Goal: Transaction & Acquisition: Purchase product/service

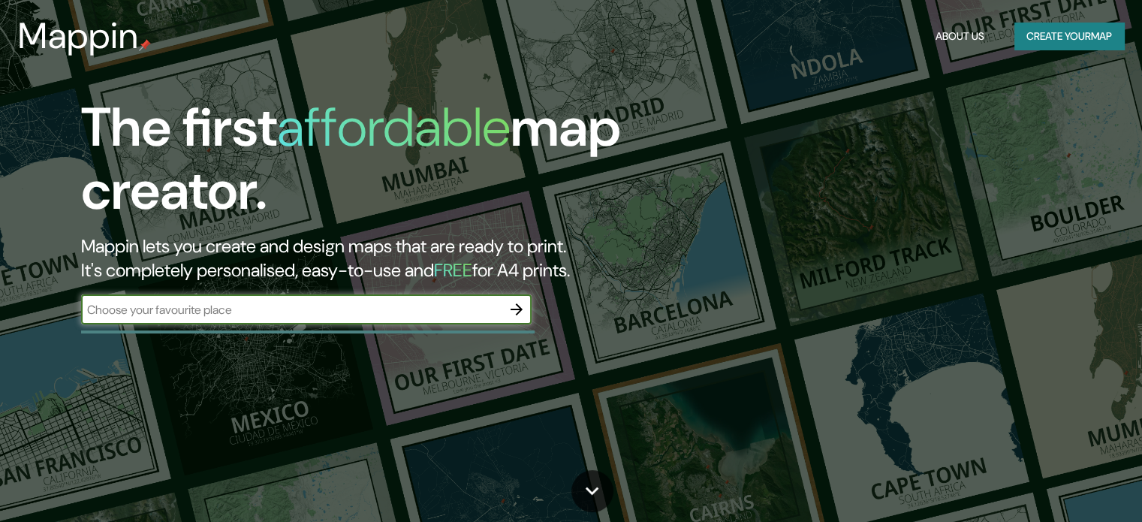
click at [221, 311] on input "text" at bounding box center [291, 309] width 420 height 17
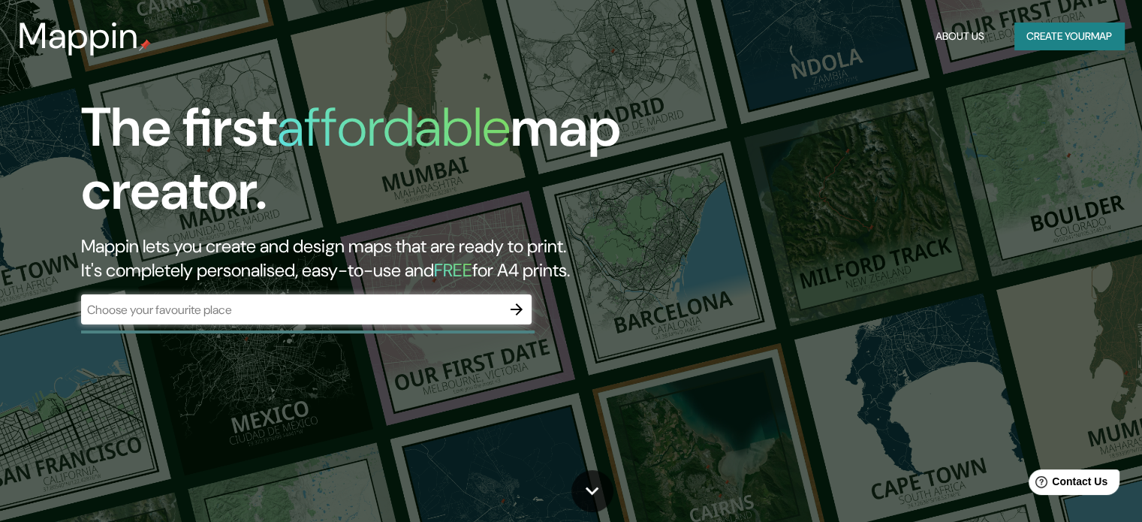
drag, startPoint x: 674, startPoint y: 309, endPoint x: 638, endPoint y: 311, distance: 36.1
click at [679, 308] on div "The first affordable map creator. Mappin lets you create and design maps that a…" at bounding box center [366, 217] width 685 height 243
click at [518, 308] on icon "button" at bounding box center [516, 309] width 18 height 18
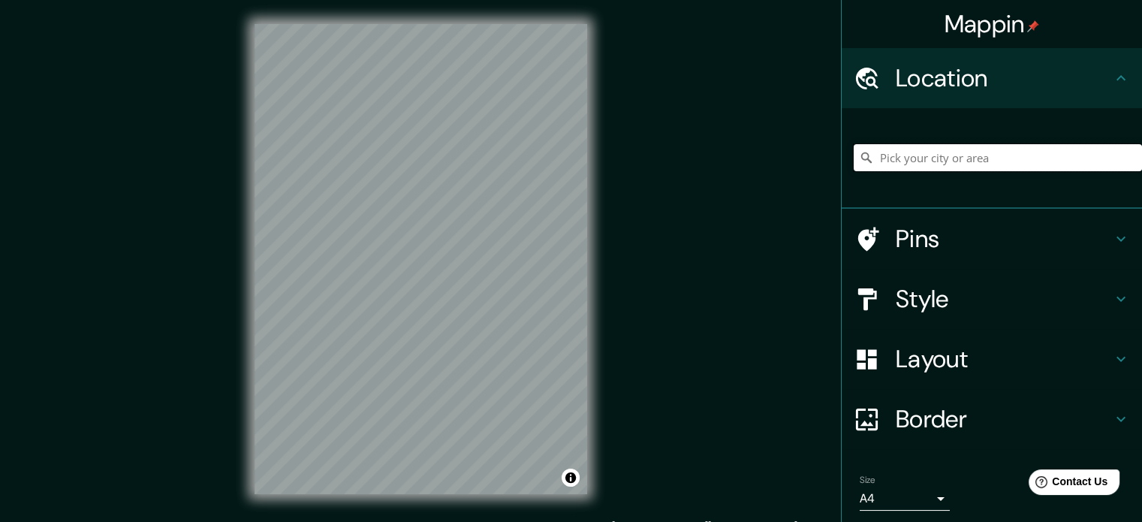
click at [949, 155] on input "Pick your city or area" at bounding box center [997, 157] width 288 height 27
paste input "14.59600005575709, -90.51533763004151"
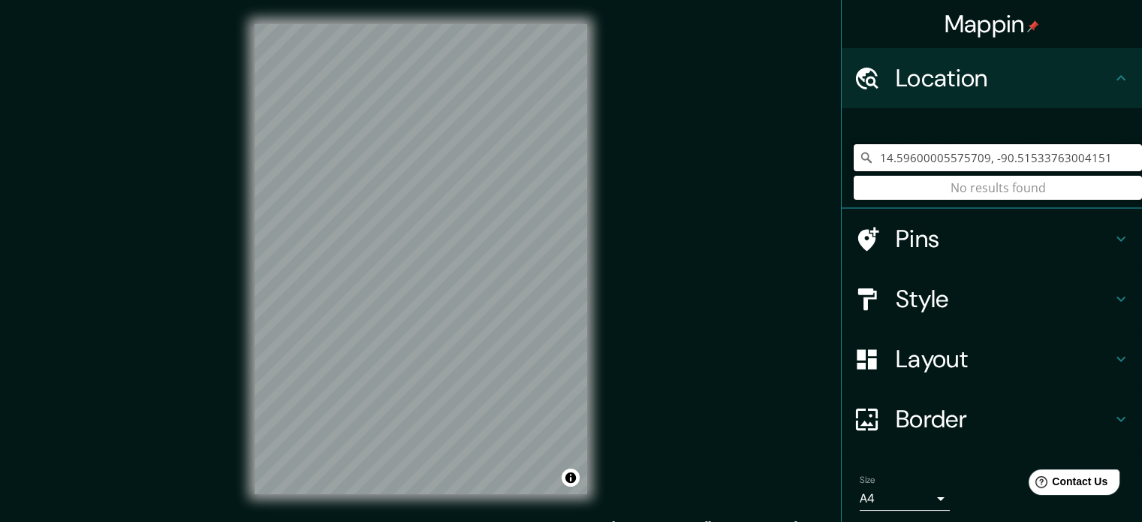
type input "14.59600005575709, -90.51533763004151"
drag, startPoint x: 1099, startPoint y: 158, endPoint x: 862, endPoint y: 197, distance: 239.6
click at [862, 171] on div "14.59600005575709, -90.51533763004151 No results found" at bounding box center [997, 157] width 288 height 27
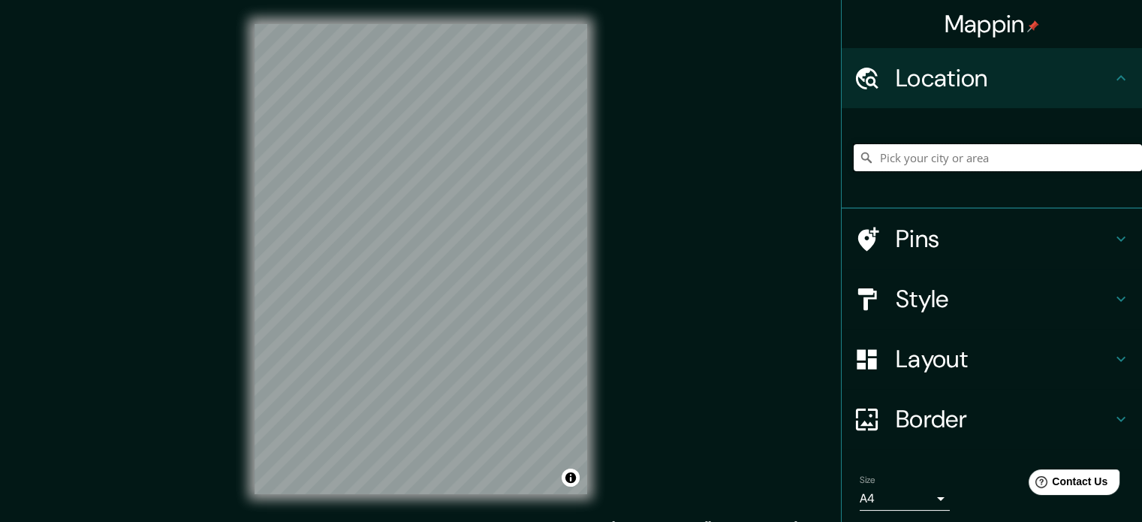
paste input "14°35'45.0"N 90°30'55.3"W"
type input "Township Concession Road M/N, Washago, Ontario L0K 2B0, Canadá"
click at [375, 411] on div at bounding box center [378, 411] width 12 height 12
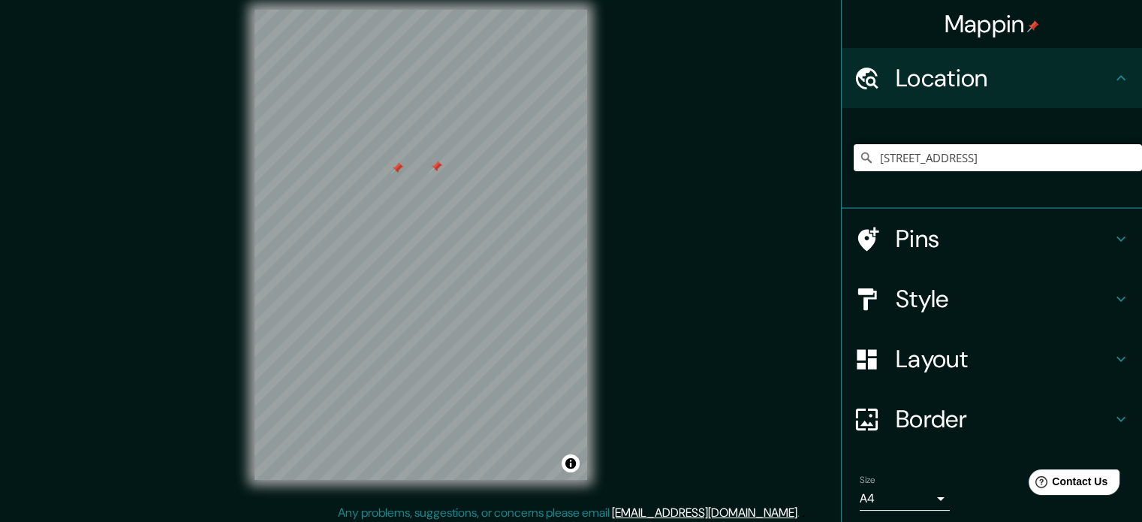
scroll to position [20, 0]
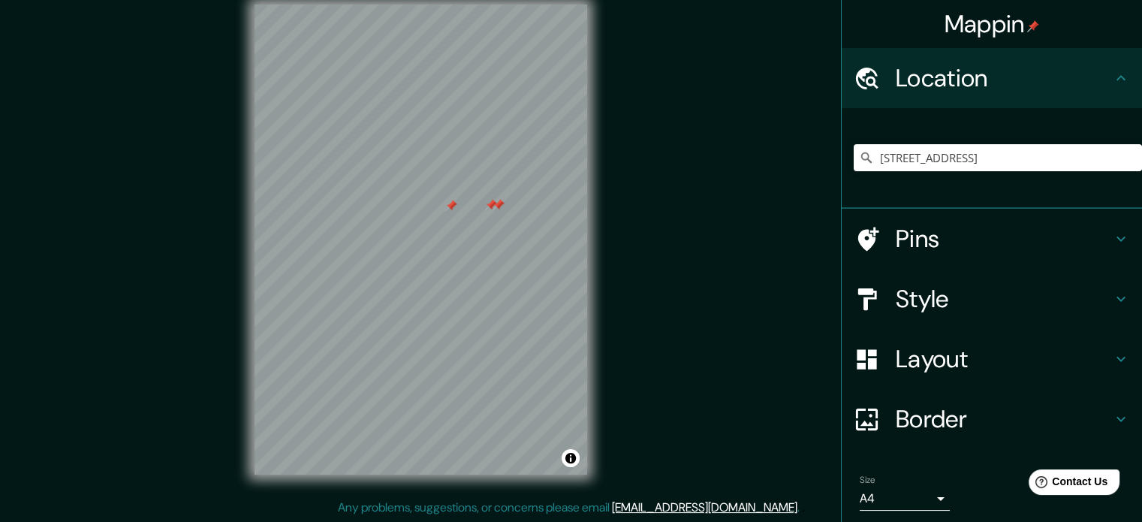
click at [498, 203] on div at bounding box center [498, 205] width 12 height 12
click at [489, 206] on div at bounding box center [495, 206] width 12 height 12
click at [488, 203] on div at bounding box center [491, 205] width 12 height 12
click at [532, 178] on div at bounding box center [528, 180] width 12 height 12
click at [910, 498] on body "Mappin Location Township Concession Road M/N, Washago, Ontario L0K 2B0, Canadá …" at bounding box center [571, 241] width 1142 height 522
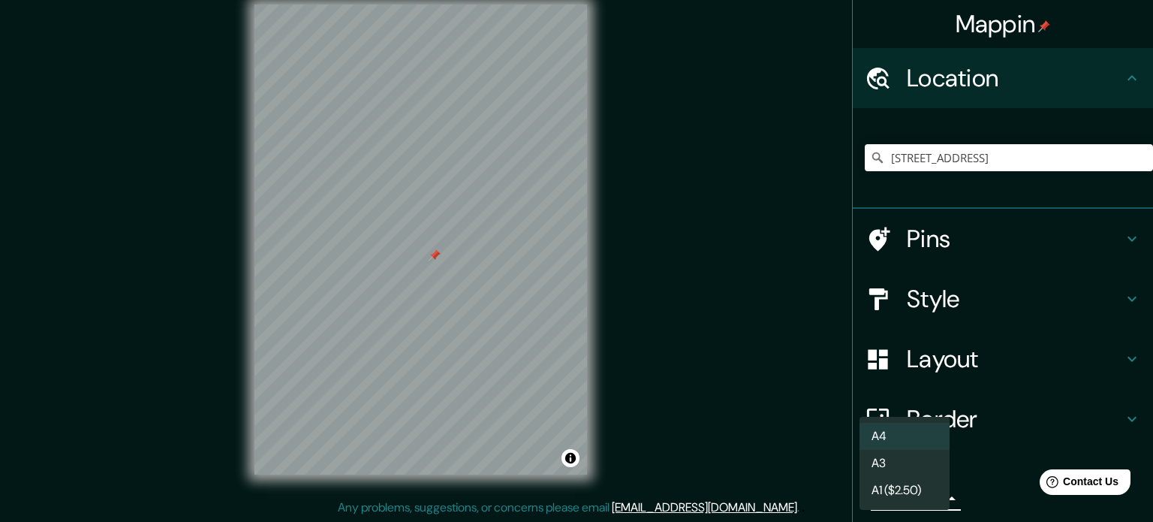
click at [894, 450] on li "A3" at bounding box center [904, 463] width 90 height 27
type input "a4"
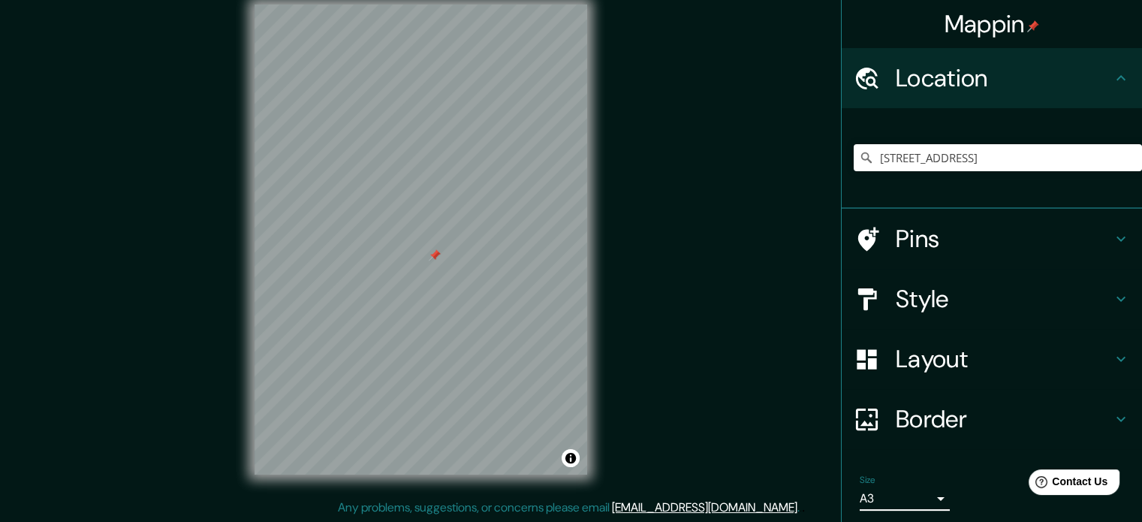
click at [919, 302] on h4 "Style" at bounding box center [1003, 299] width 216 height 30
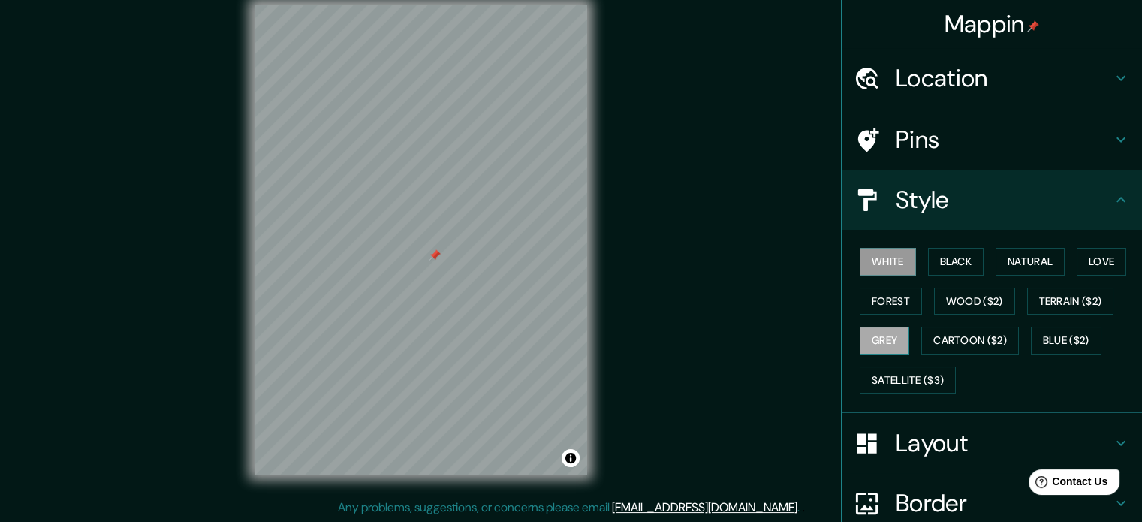
click at [883, 337] on button "Grey" at bounding box center [884, 340] width 50 height 28
click at [1072, 296] on button "Terrain ($2)" at bounding box center [1070, 301] width 87 height 28
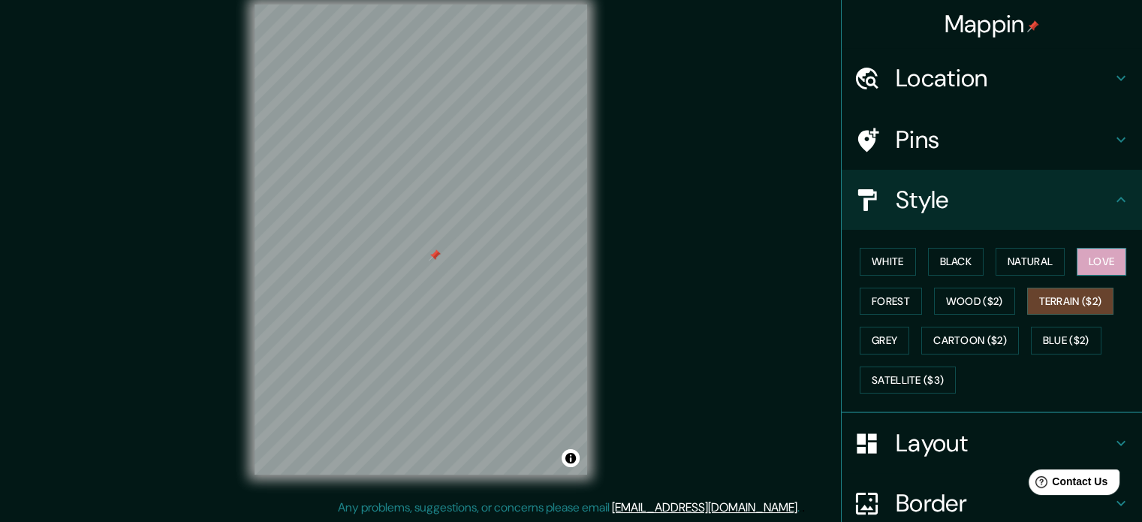
click at [1092, 256] on button "Love" at bounding box center [1101, 262] width 50 height 28
click at [1026, 258] on button "Natural" at bounding box center [1029, 262] width 69 height 28
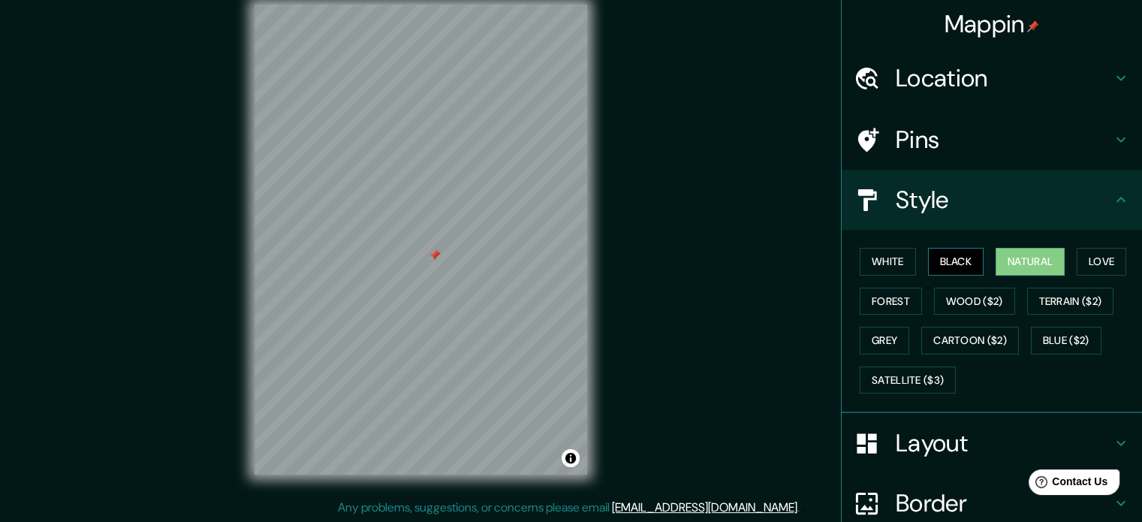
click at [935, 272] on button "Black" at bounding box center [956, 262] width 56 height 28
click at [889, 303] on button "Forest" at bounding box center [890, 301] width 62 height 28
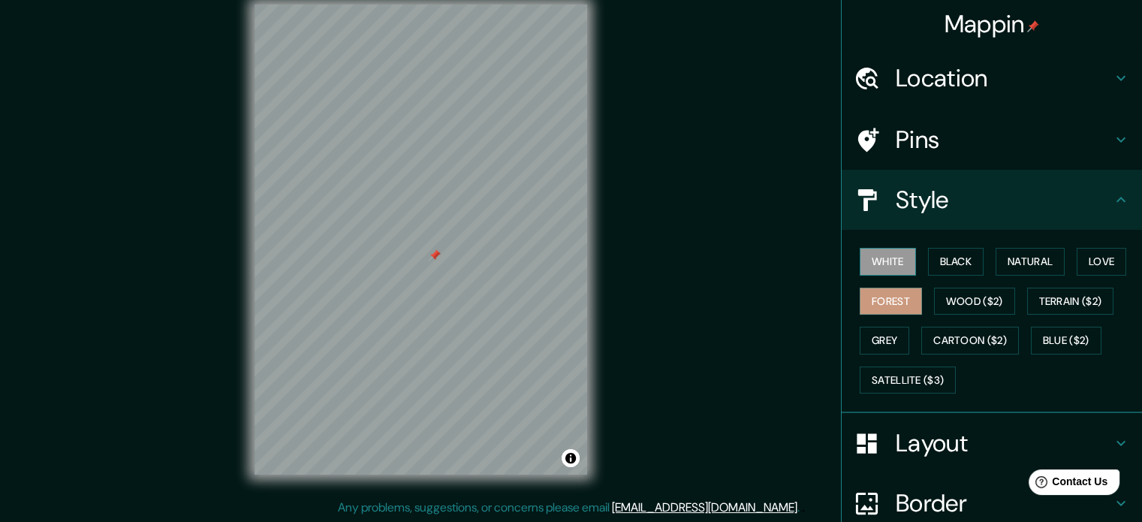
click at [890, 264] on button "White" at bounding box center [887, 262] width 56 height 28
click at [936, 260] on button "Black" at bounding box center [956, 262] width 56 height 28
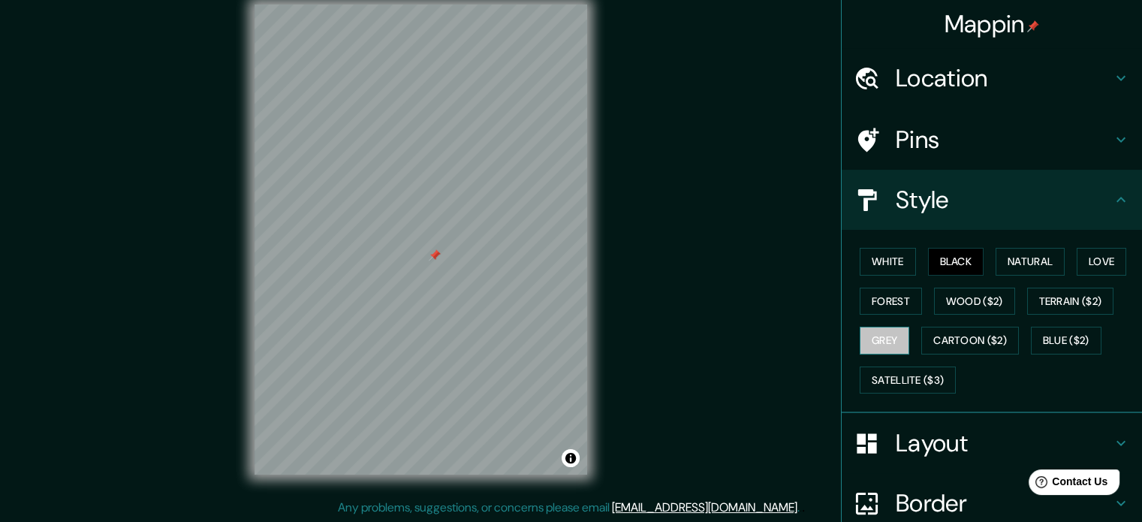
click at [859, 339] on button "Grey" at bounding box center [884, 340] width 50 height 28
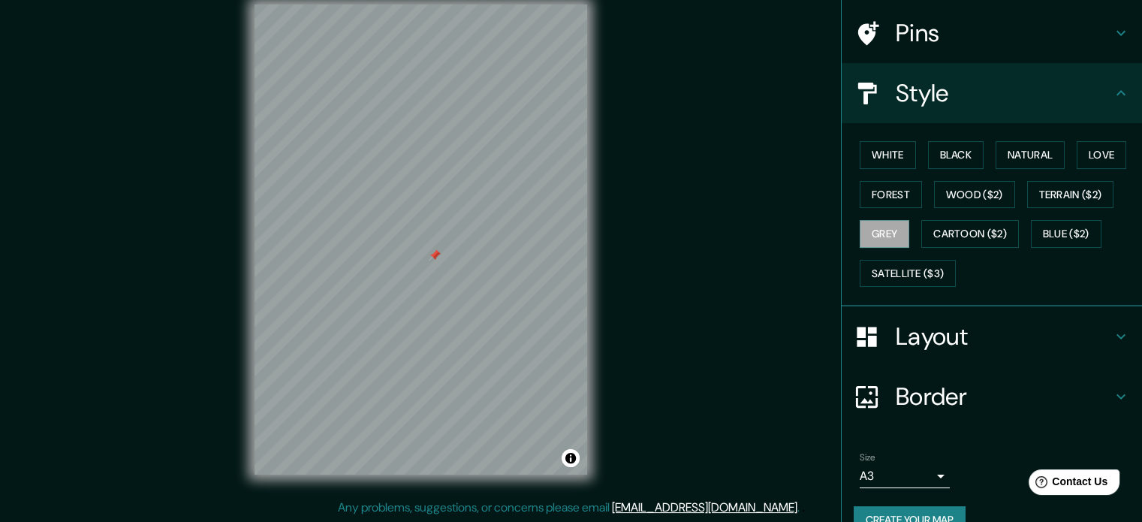
scroll to position [134, 0]
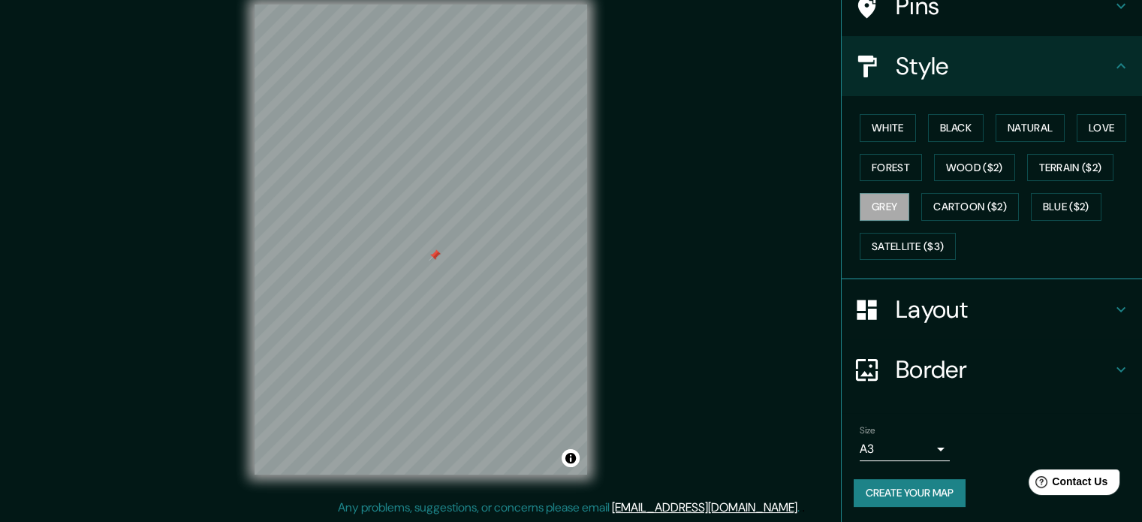
click at [895, 489] on button "Create your map" at bounding box center [909, 493] width 112 height 28
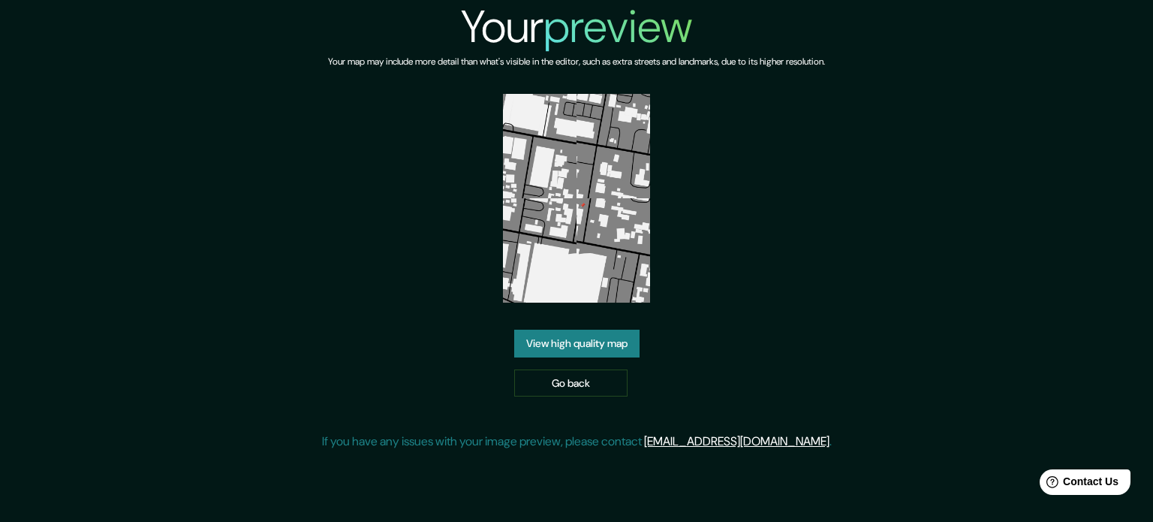
click at [625, 329] on link "View high quality map" at bounding box center [576, 343] width 125 height 28
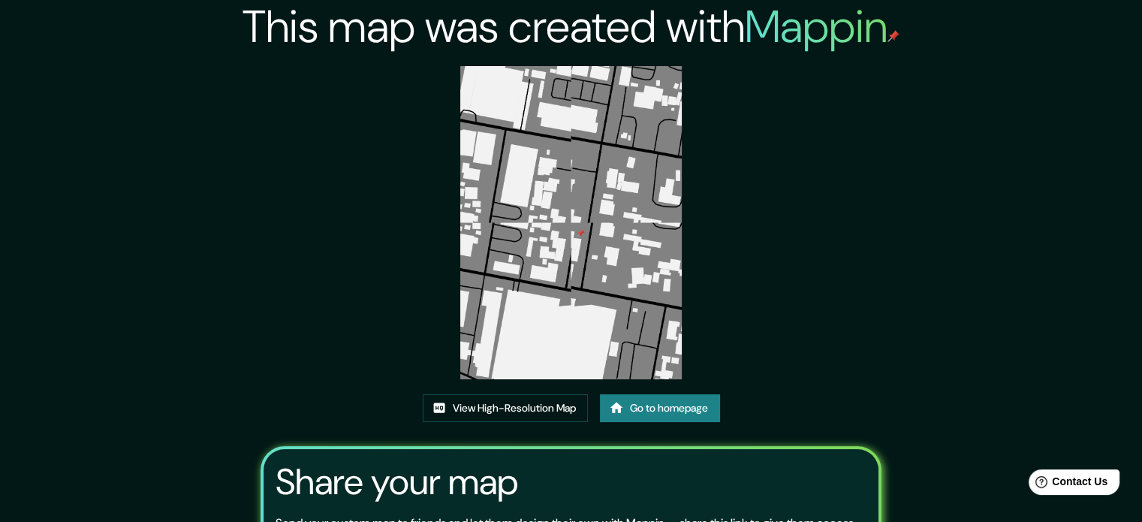
drag, startPoint x: 556, startPoint y: 218, endPoint x: 546, endPoint y: 246, distance: 29.4
click at [557, 218] on img at bounding box center [570, 222] width 221 height 313
click at [537, 402] on link "View High-Resolution Map" at bounding box center [505, 408] width 165 height 28
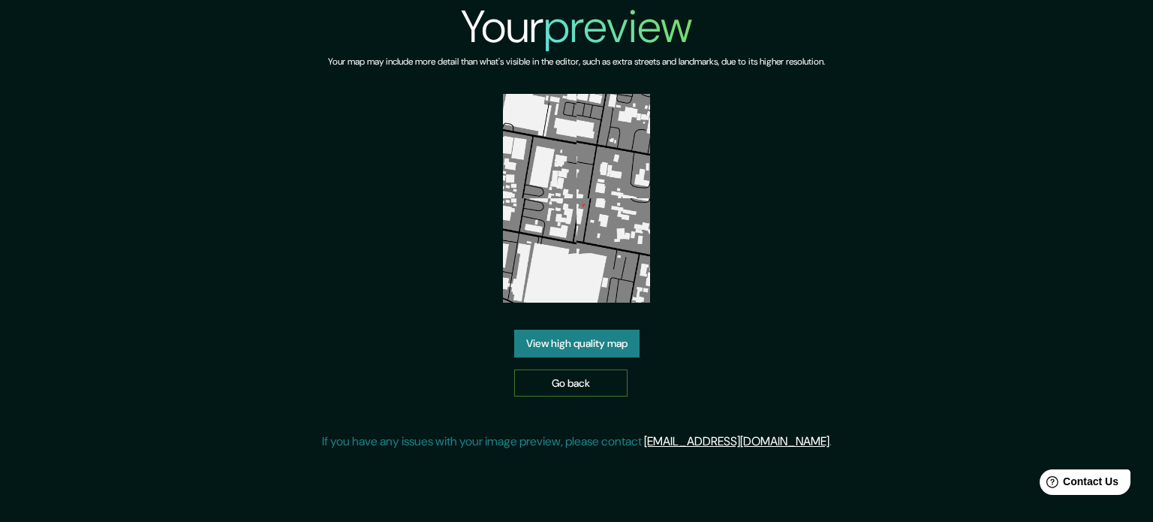
click at [615, 369] on link "Go back" at bounding box center [570, 383] width 113 height 28
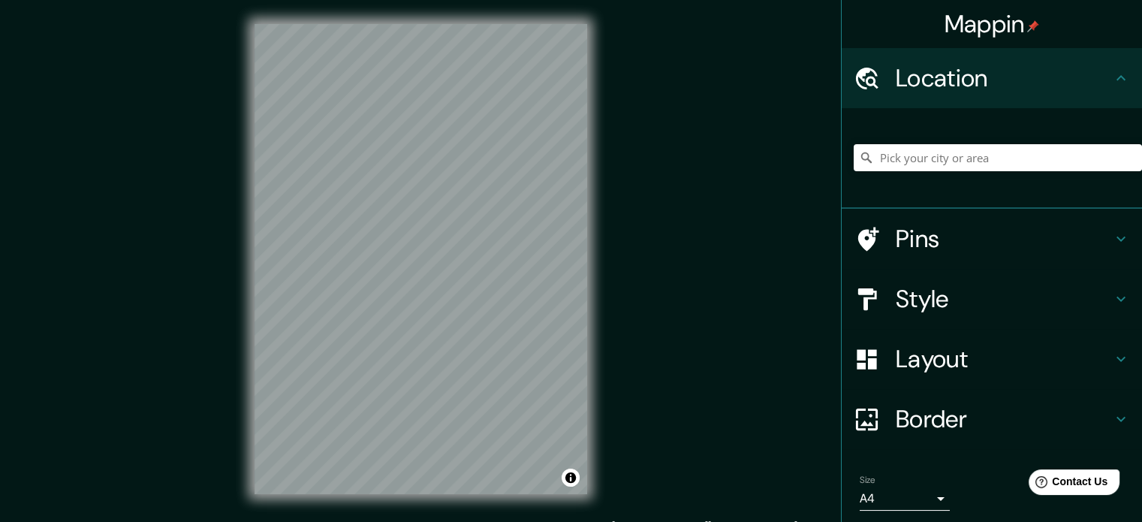
click at [253, 287] on div "© Mapbox © OpenStreetMap Improve this map" at bounding box center [420, 259] width 381 height 518
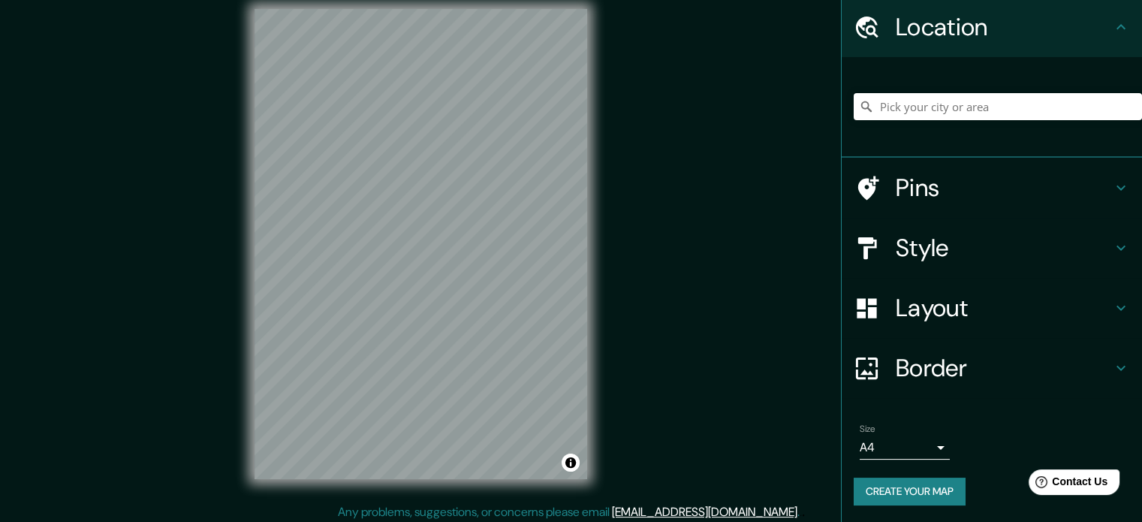
scroll to position [20, 0]
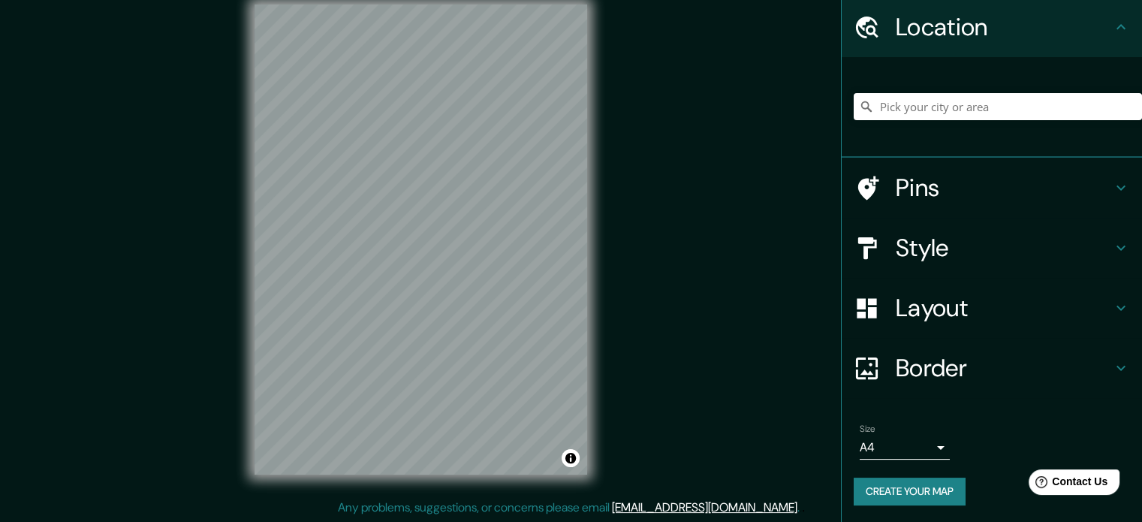
click at [937, 491] on button "Create your map" at bounding box center [909, 491] width 112 height 28
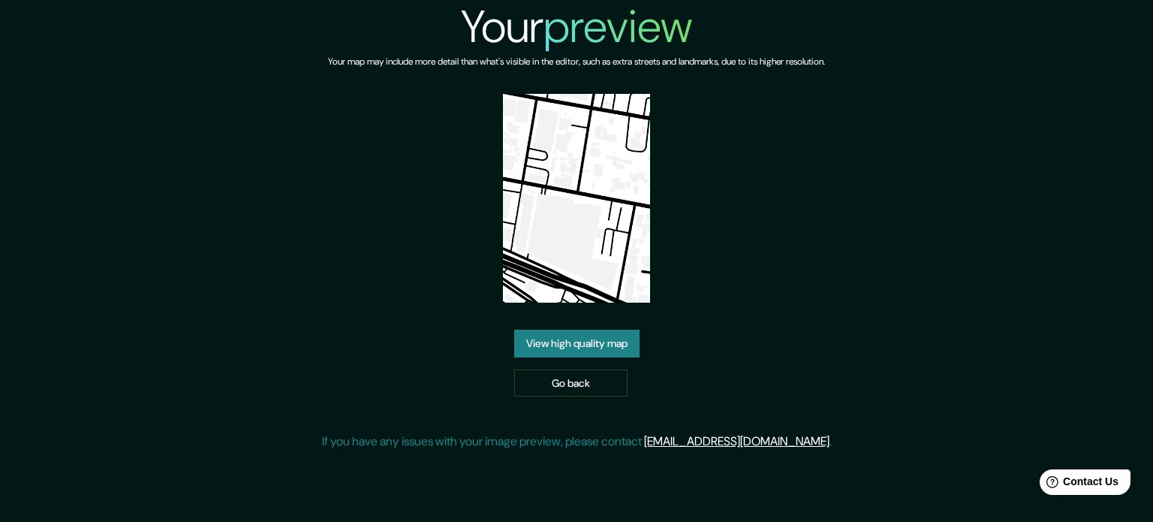
drag, startPoint x: 606, startPoint y: 357, endPoint x: 615, endPoint y: 349, distance: 11.7
click at [606, 357] on div "View high quality map Go back" at bounding box center [576, 362] width 125 height 67
click at [615, 349] on link "View high quality map" at bounding box center [576, 343] width 125 height 28
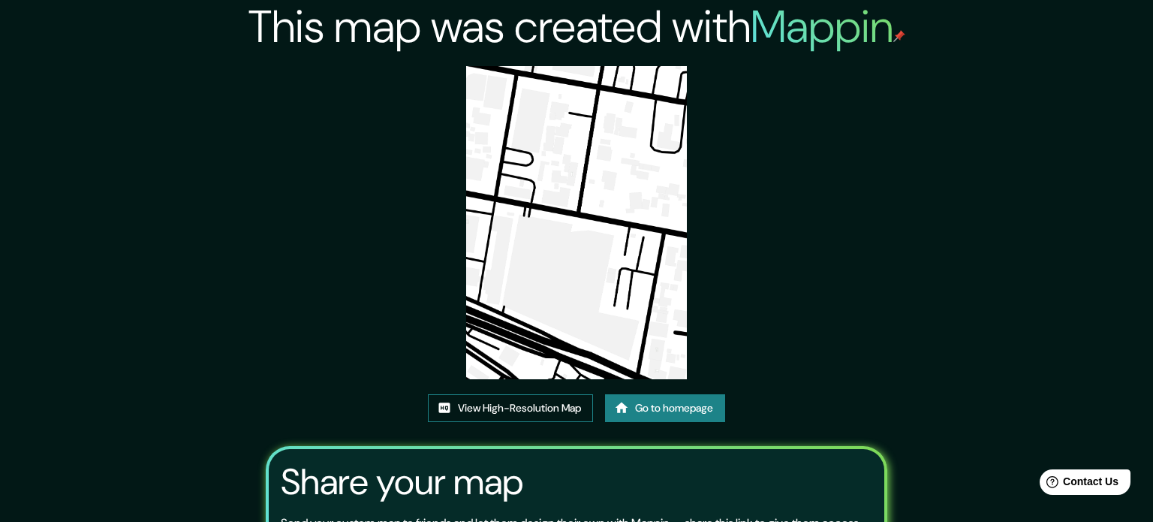
click at [546, 394] on link "View High-Resolution Map" at bounding box center [510, 408] width 165 height 28
